Goal: Task Accomplishment & Management: Use online tool/utility

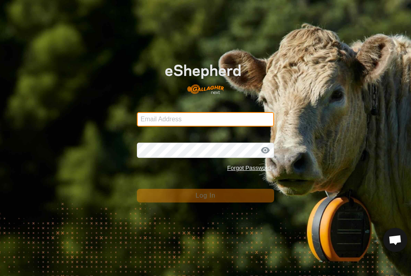
click at [232, 120] on input "Email Address" at bounding box center [205, 119] width 137 height 14
type input "[EMAIL_ADDRESS][DOMAIN_NAME]"
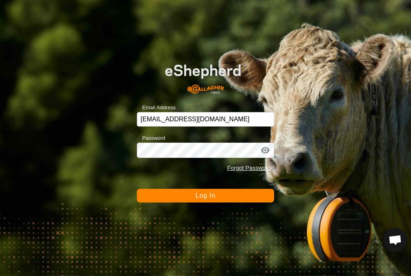
click at [205, 195] on button "Log In" at bounding box center [205, 196] width 137 height 14
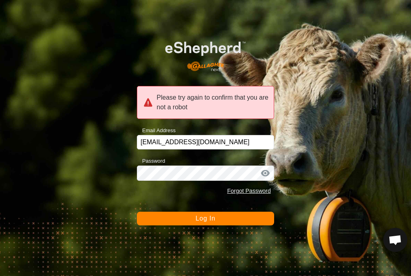
click at [212, 215] on span "Log In" at bounding box center [205, 218] width 20 height 7
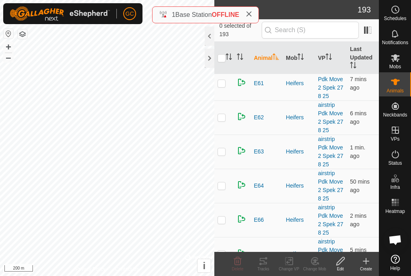
scroll to position [1187, 0]
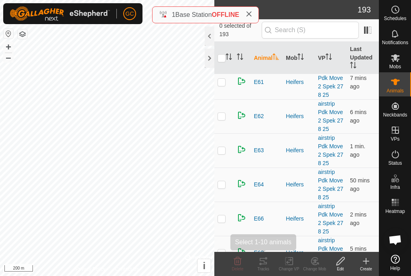
click at [268, 263] on icon at bounding box center [263, 261] width 10 height 10
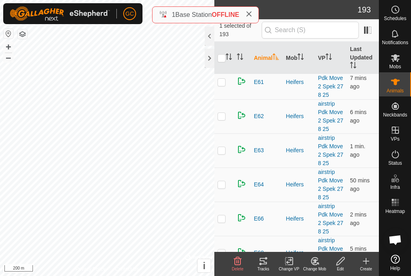
checkbox input "true"
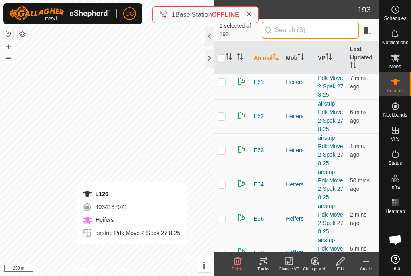
click at [323, 28] on input "text" at bounding box center [310, 30] width 97 height 17
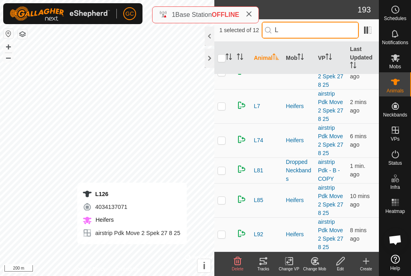
scroll to position [0, 0]
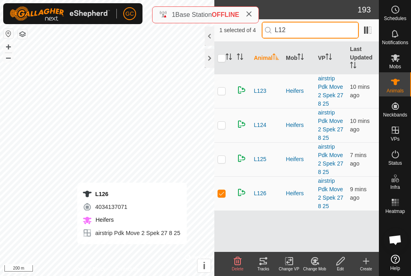
type input "L126"
checkbox input "true"
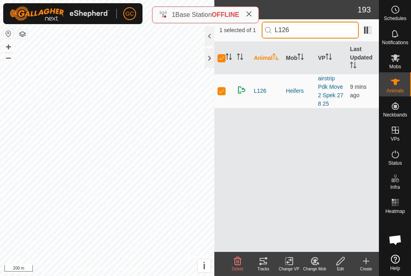
type input "L126"
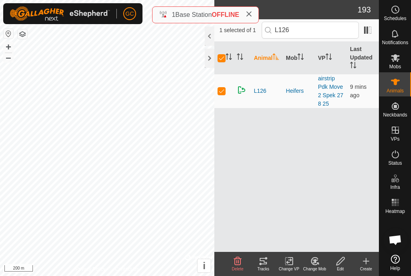
click at [267, 266] on div "Tracks" at bounding box center [263, 269] width 26 height 6
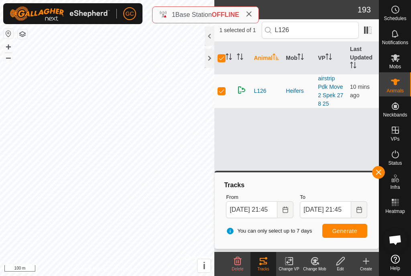
click at [225, 92] on p-checkbox at bounding box center [222, 90] width 8 height 6
checkbox input "false"
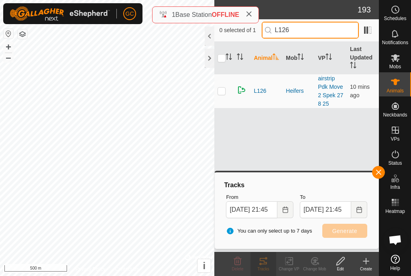
click at [311, 32] on input "L126" at bounding box center [310, 30] width 97 height 17
type input "L85"
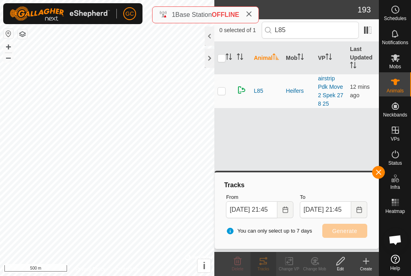
click at [220, 89] on p-checkbox at bounding box center [222, 90] width 8 height 6
checkbox input "true"
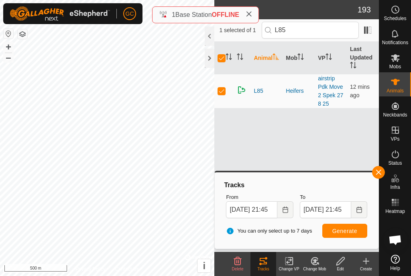
click at [268, 262] on icon at bounding box center [263, 261] width 10 height 10
click at [266, 267] on div "Tracks" at bounding box center [263, 269] width 26 height 6
click at [267, 268] on div "Tracks" at bounding box center [263, 269] width 26 height 6
click at [267, 271] on div "Tracks" at bounding box center [263, 269] width 26 height 6
click at [264, 268] on div "Tracks" at bounding box center [263, 269] width 26 height 6
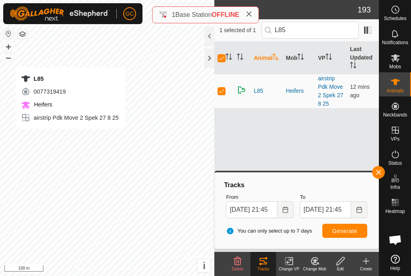
click at [43, 77] on div "L85" at bounding box center [70, 79] width 98 height 10
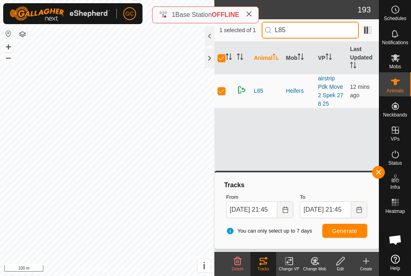
click at [309, 32] on input "L85" at bounding box center [310, 30] width 97 height 17
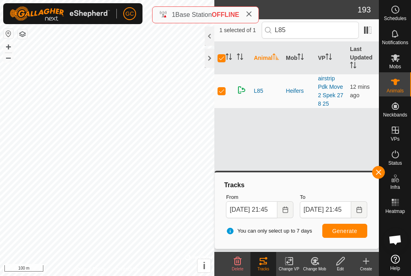
click at [266, 266] on div "Tracks" at bounding box center [263, 269] width 26 height 6
checkbox input "false"
click at [265, 266] on div "Tracks" at bounding box center [263, 269] width 26 height 6
click at [225, 89] on p-checkbox at bounding box center [222, 90] width 8 height 6
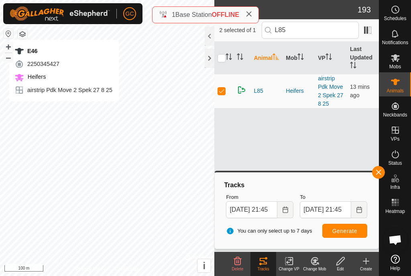
checkbox input "false"
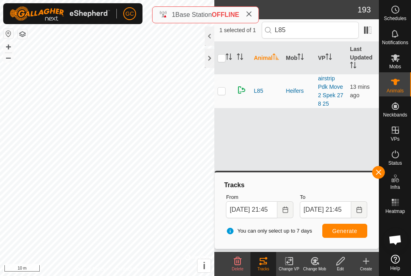
click at [376, 171] on span "button" at bounding box center [378, 172] width 6 height 6
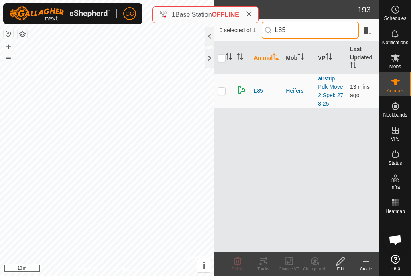
click at [319, 26] on input "L85" at bounding box center [310, 30] width 97 height 17
type input "L"
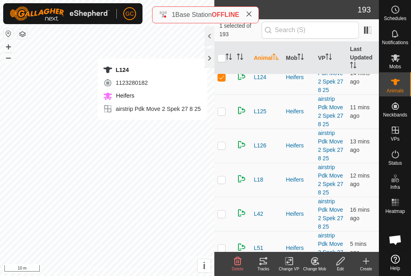
scroll to position [5071, 0]
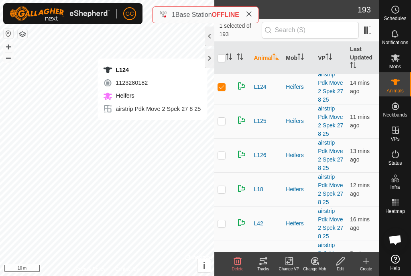
click at [223, 88] on p-checkbox at bounding box center [222, 86] width 8 height 6
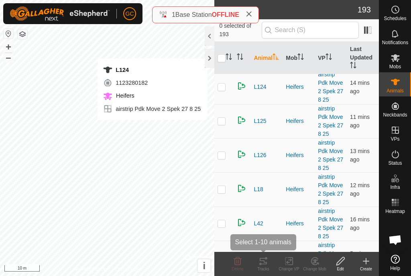
click at [261, 265] on icon at bounding box center [263, 261] width 10 height 10
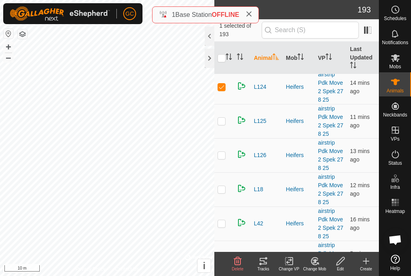
click at [264, 266] on div "Tracks" at bounding box center [263, 269] width 26 height 6
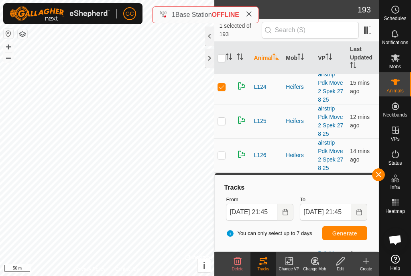
click at [223, 85] on p-checkbox at bounding box center [222, 86] width 8 height 6
checkbox input "false"
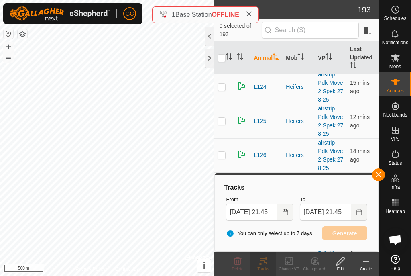
click at [378, 176] on span "button" at bounding box center [378, 174] width 6 height 6
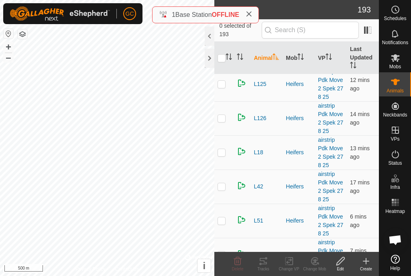
scroll to position [5109, 0]
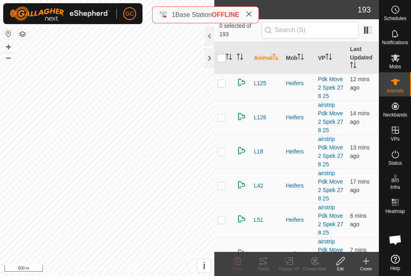
click at [225, 220] on p-checkbox at bounding box center [222, 219] width 8 height 6
checkbox input "true"
click at [267, 268] on div "Tracks" at bounding box center [263, 269] width 26 height 6
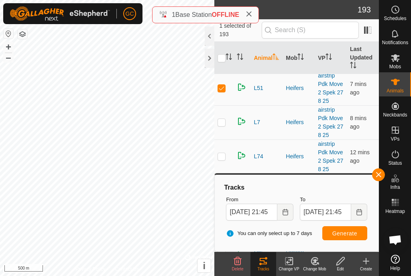
scroll to position [5240, 0]
click at [380, 178] on button "button" at bounding box center [378, 174] width 13 height 13
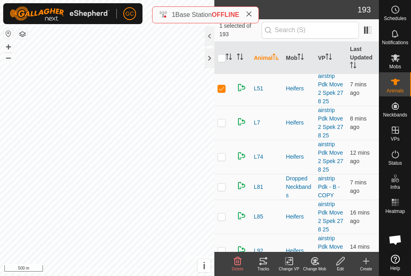
click at [228, 125] on td at bounding box center [223, 123] width 19 height 34
checkbox input "true"
click at [226, 91] on td at bounding box center [223, 88] width 19 height 34
checkbox input "false"
click at [268, 264] on icon at bounding box center [263, 261] width 10 height 10
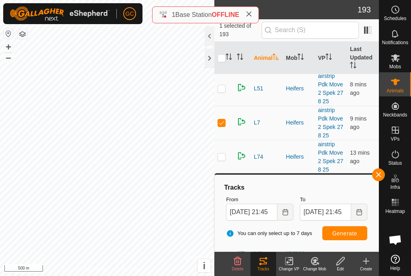
click at [224, 159] on p-checkbox at bounding box center [222, 156] width 8 height 6
checkbox input "true"
click at [224, 125] on p-checkbox at bounding box center [222, 122] width 8 height 6
checkbox input "false"
click at [262, 268] on div "Tracks" at bounding box center [263, 269] width 26 height 6
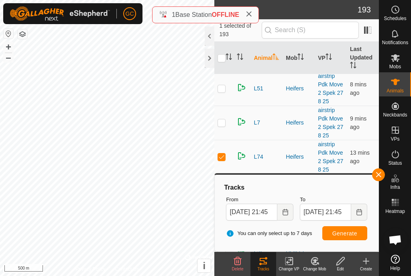
click at [264, 260] on icon at bounding box center [263, 261] width 7 height 6
click at [222, 162] on td at bounding box center [223, 157] width 19 height 34
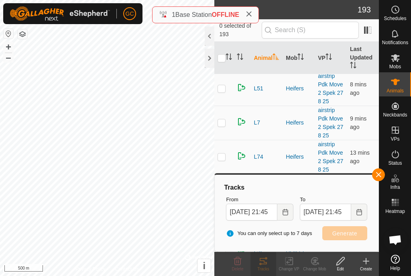
click at [383, 178] on button "button" at bounding box center [378, 174] width 13 height 13
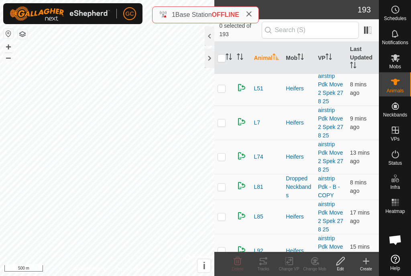
click at [218, 159] on p-checkbox at bounding box center [222, 156] width 8 height 6
click at [268, 264] on tracks-svg-icon at bounding box center [263, 261] width 26 height 10
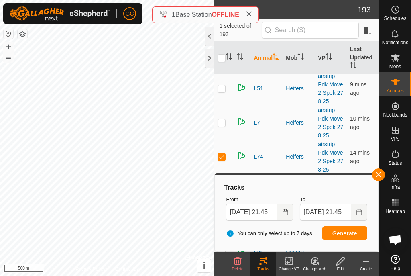
click at [218, 161] on td at bounding box center [223, 157] width 19 height 34
checkbox input "false"
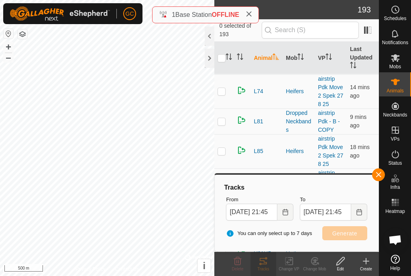
scroll to position [5305, 0]
click at [223, 124] on p-checkbox at bounding box center [222, 121] width 8 height 6
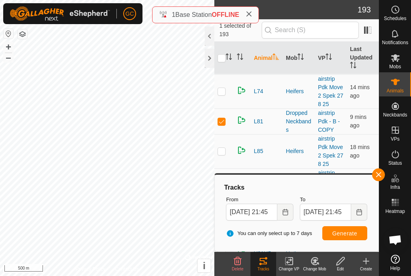
click at [381, 174] on span "button" at bounding box center [378, 174] width 6 height 6
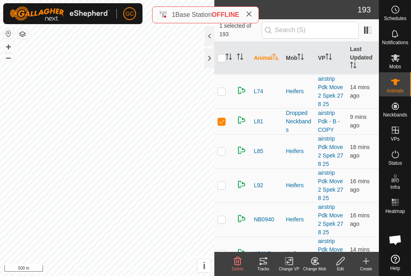
click at [224, 122] on p-checkbox at bounding box center [222, 121] width 8 height 6
checkbox input "false"
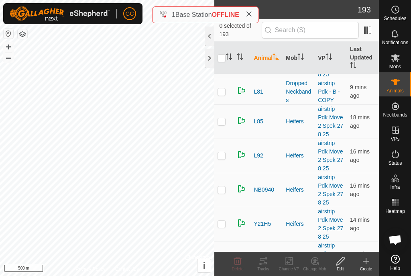
scroll to position [5337, 0]
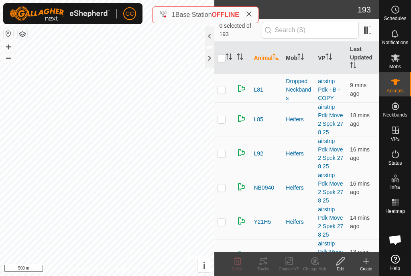
click at [226, 155] on td at bounding box center [223, 153] width 19 height 34
click at [264, 266] on div "Tracks" at bounding box center [263, 269] width 26 height 6
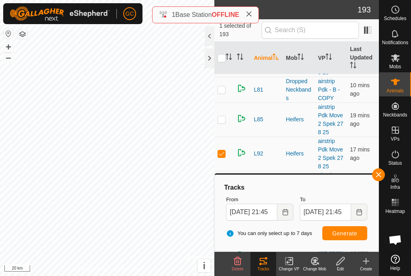
click at [9, 48] on button "+" at bounding box center [9, 47] width 10 height 10
click at [10, 59] on button "–" at bounding box center [9, 58] width 10 height 10
click at [11, 61] on button "–" at bounding box center [9, 58] width 10 height 10
click at [9, 49] on button "+" at bounding box center [9, 47] width 10 height 10
click at [12, 46] on button "+" at bounding box center [9, 47] width 10 height 10
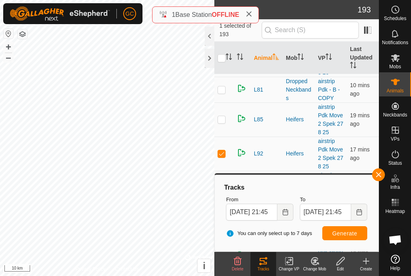
click at [13, 47] on button "+" at bounding box center [9, 47] width 10 height 10
click at [8, 46] on button "+" at bounding box center [9, 47] width 10 height 10
click at [8, 53] on button "–" at bounding box center [9, 58] width 10 height 10
click at [12, 48] on button "+" at bounding box center [9, 47] width 10 height 10
click at [12, 44] on button "+" at bounding box center [9, 47] width 10 height 10
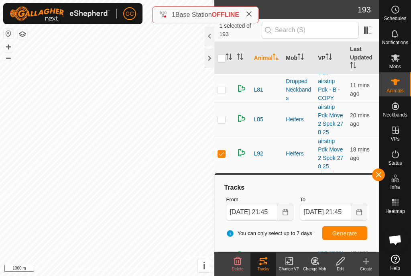
click at [12, 46] on button "+" at bounding box center [9, 47] width 10 height 10
click at [9, 46] on button "+" at bounding box center [9, 47] width 10 height 10
click at [222, 153] on p-checkbox at bounding box center [222, 153] width 8 height 6
checkbox input "false"
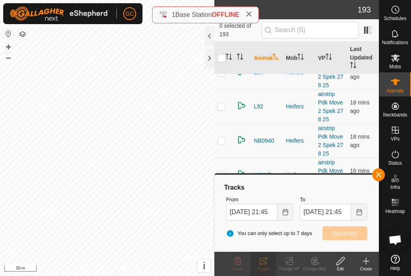
scroll to position [5385, 0]
click at [379, 171] on span "button" at bounding box center [378, 174] width 6 height 6
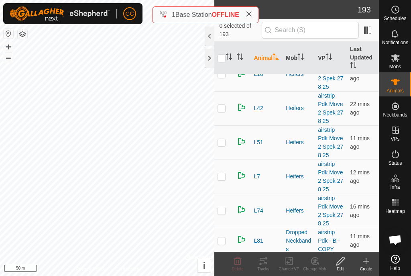
scroll to position [5182, 0]
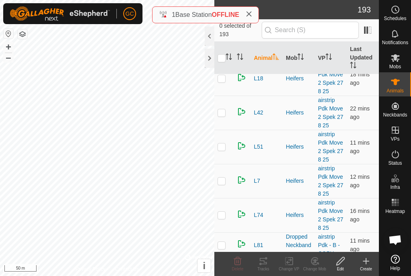
click at [224, 181] on p-checkbox at bounding box center [222, 180] width 8 height 6
click at [262, 267] on div "Tracks" at bounding box center [263, 269] width 26 height 6
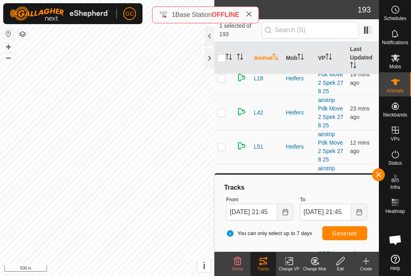
click at [377, 174] on span "button" at bounding box center [378, 174] width 6 height 6
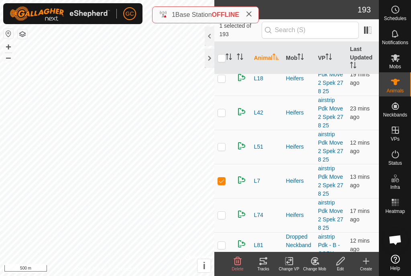
click at [227, 184] on td at bounding box center [223, 181] width 19 height 34
checkbox input "false"
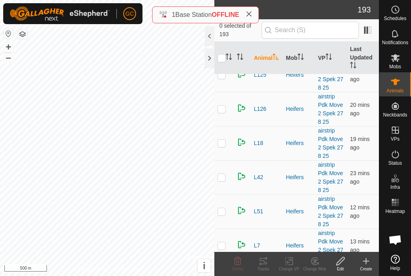
scroll to position [5118, 0]
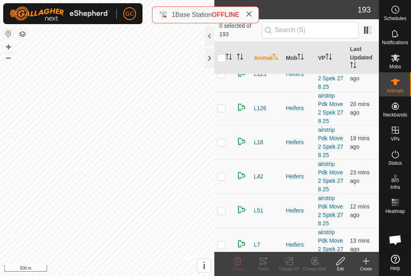
click at [226, 179] on td at bounding box center [223, 176] width 19 height 34
checkbox input "true"
click at [261, 268] on div "Tracks" at bounding box center [263, 269] width 26 height 6
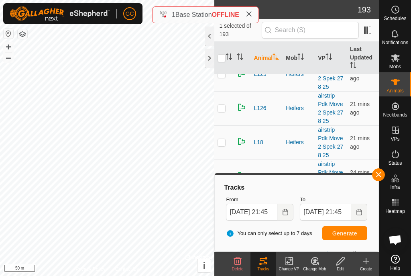
click at [224, 142] on p-checkbox at bounding box center [222, 142] width 8 height 6
checkbox input "true"
click at [380, 177] on span "button" at bounding box center [378, 174] width 6 height 6
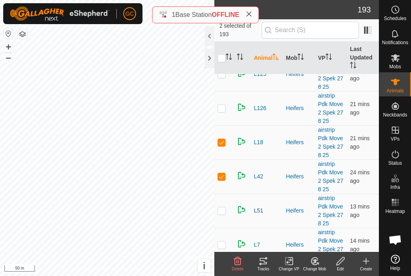
click at [221, 179] on p-checkbox at bounding box center [222, 176] width 8 height 6
checkbox input "false"
click at [226, 145] on p-checkbox at bounding box center [222, 142] width 8 height 6
click at [224, 145] on p-checkbox at bounding box center [222, 142] width 8 height 6
click at [262, 263] on icon at bounding box center [263, 261] width 10 height 10
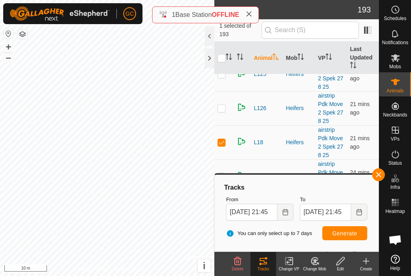
click at [221, 142] on p-checkbox at bounding box center [222, 142] width 8 height 6
checkbox input "false"
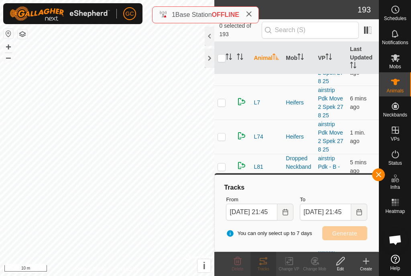
scroll to position [5258, 0]
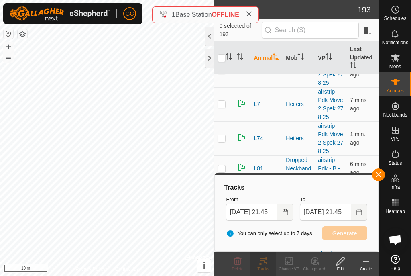
click at [373, 179] on div "Tracks From [DATE] 21:45 To [DATE] 21:45 You can only select up to 7 days Gener…" at bounding box center [296, 213] width 157 height 70
click at [376, 179] on button "button" at bounding box center [378, 174] width 13 height 13
